Goal: Task Accomplishment & Management: Use online tool/utility

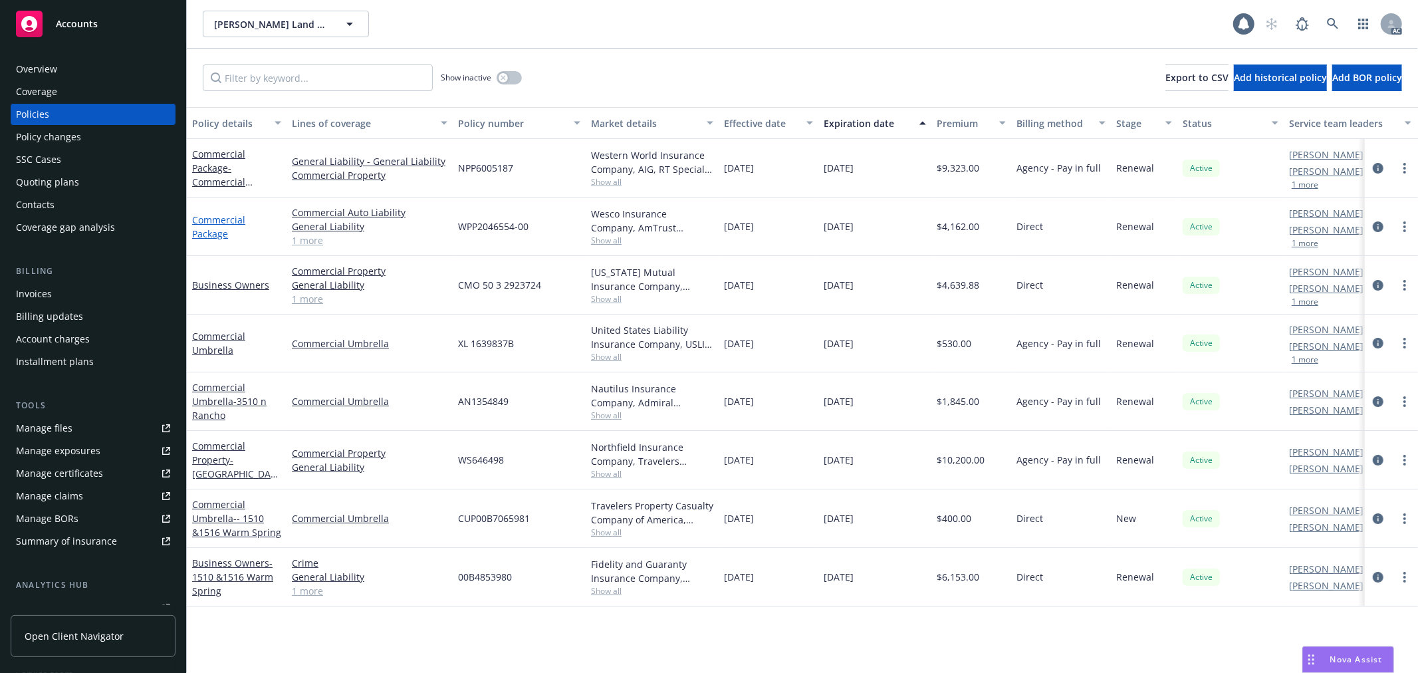
click at [221, 231] on link "Commercial Package" at bounding box center [218, 226] width 53 height 27
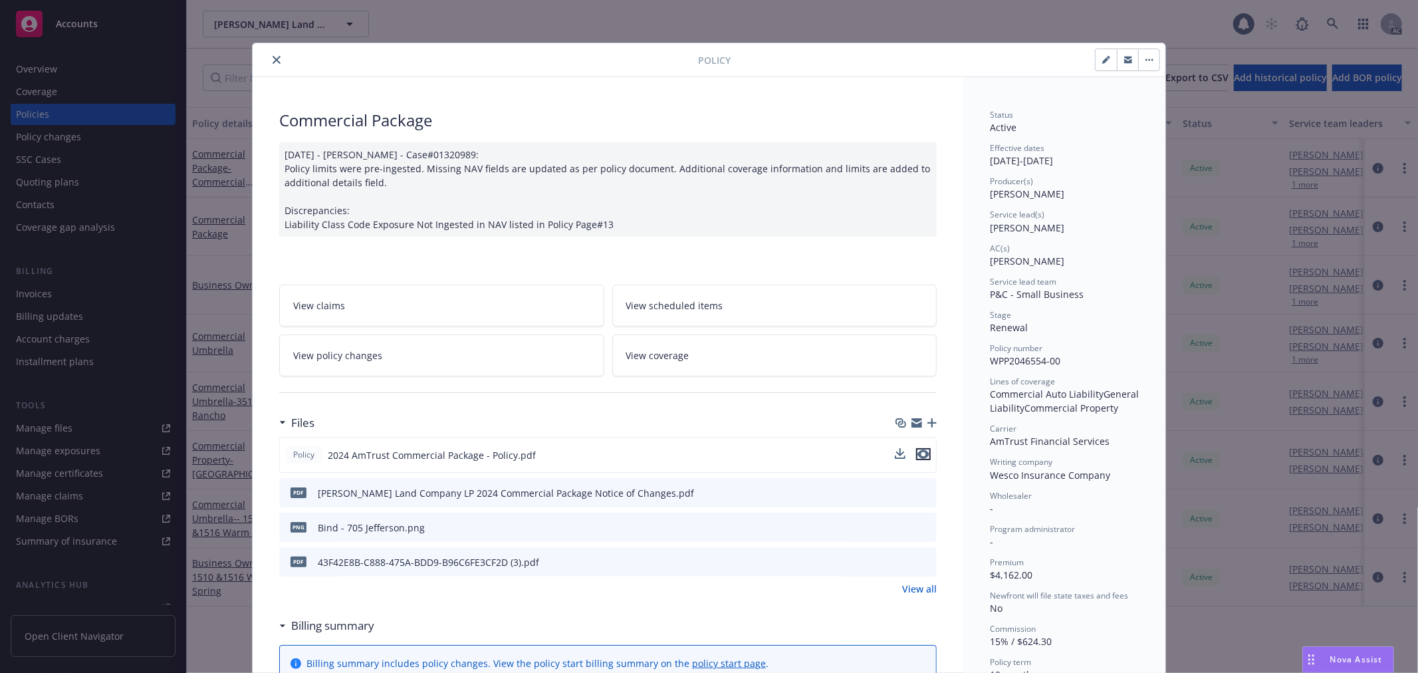
click at [918, 453] on icon "preview file" at bounding box center [923, 453] width 12 height 9
click at [269, 56] on button "close" at bounding box center [277, 60] width 16 height 16
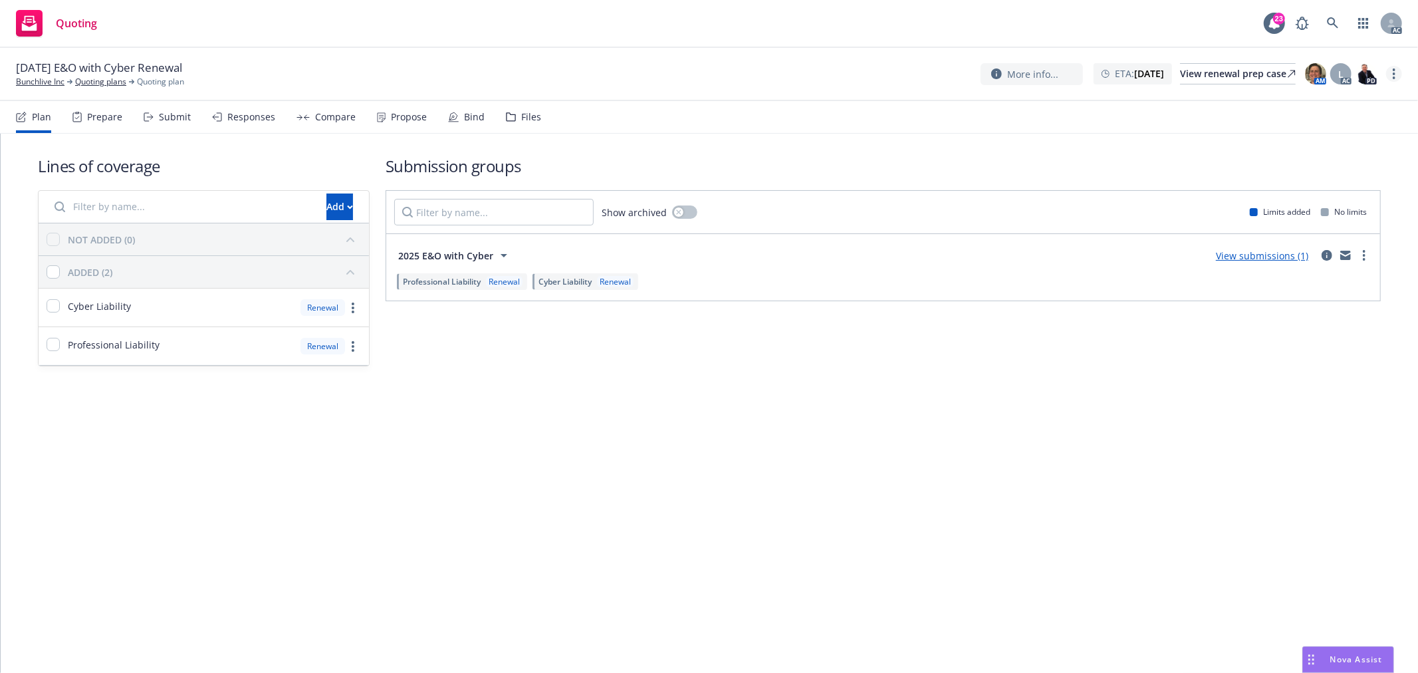
click at [1399, 73] on link "more" at bounding box center [1394, 74] width 16 height 16
click at [1321, 100] on link "Copy logging email" at bounding box center [1328, 101] width 148 height 27
